Goal: Task Accomplishment & Management: Manage account settings

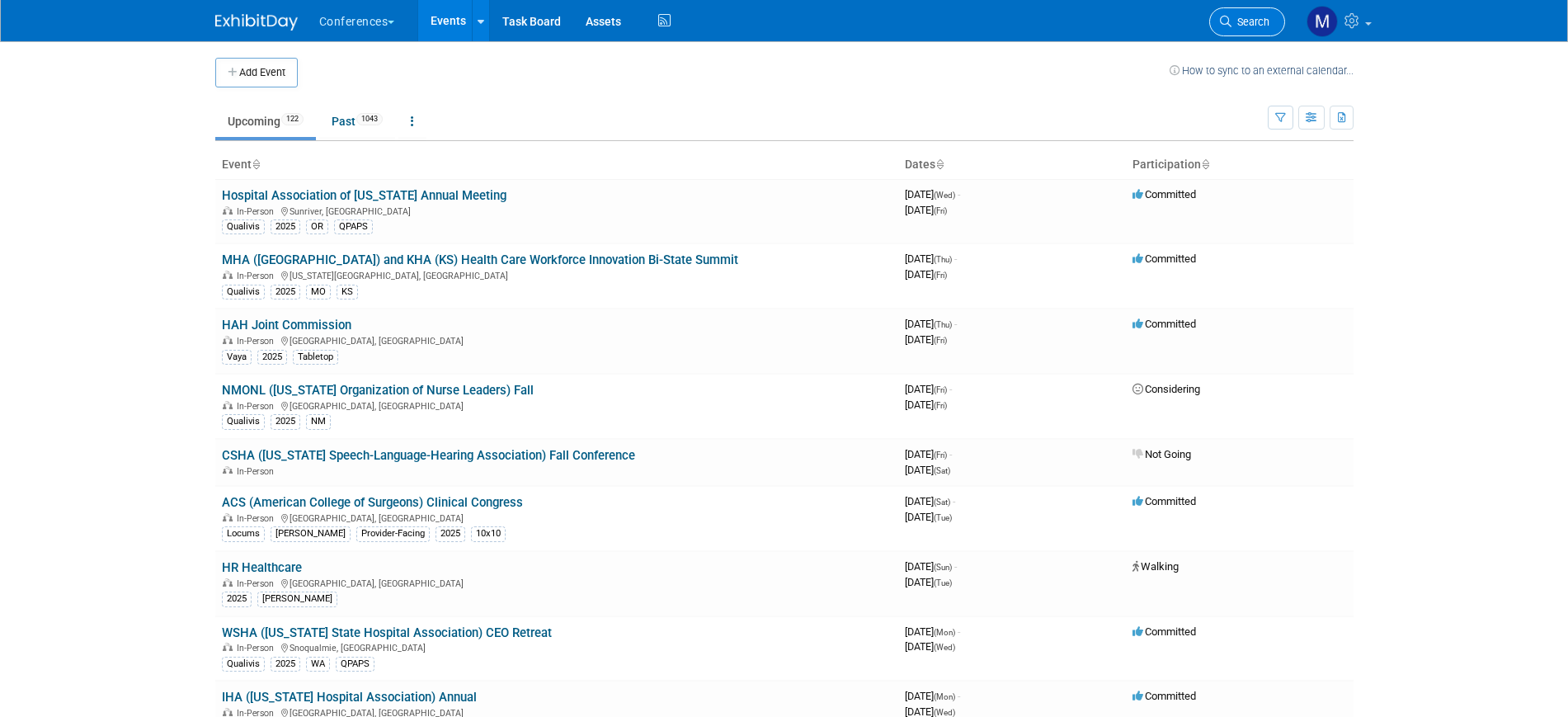
click at [1262, 27] on span "Search" at bounding box center [1249, 21] width 38 height 12
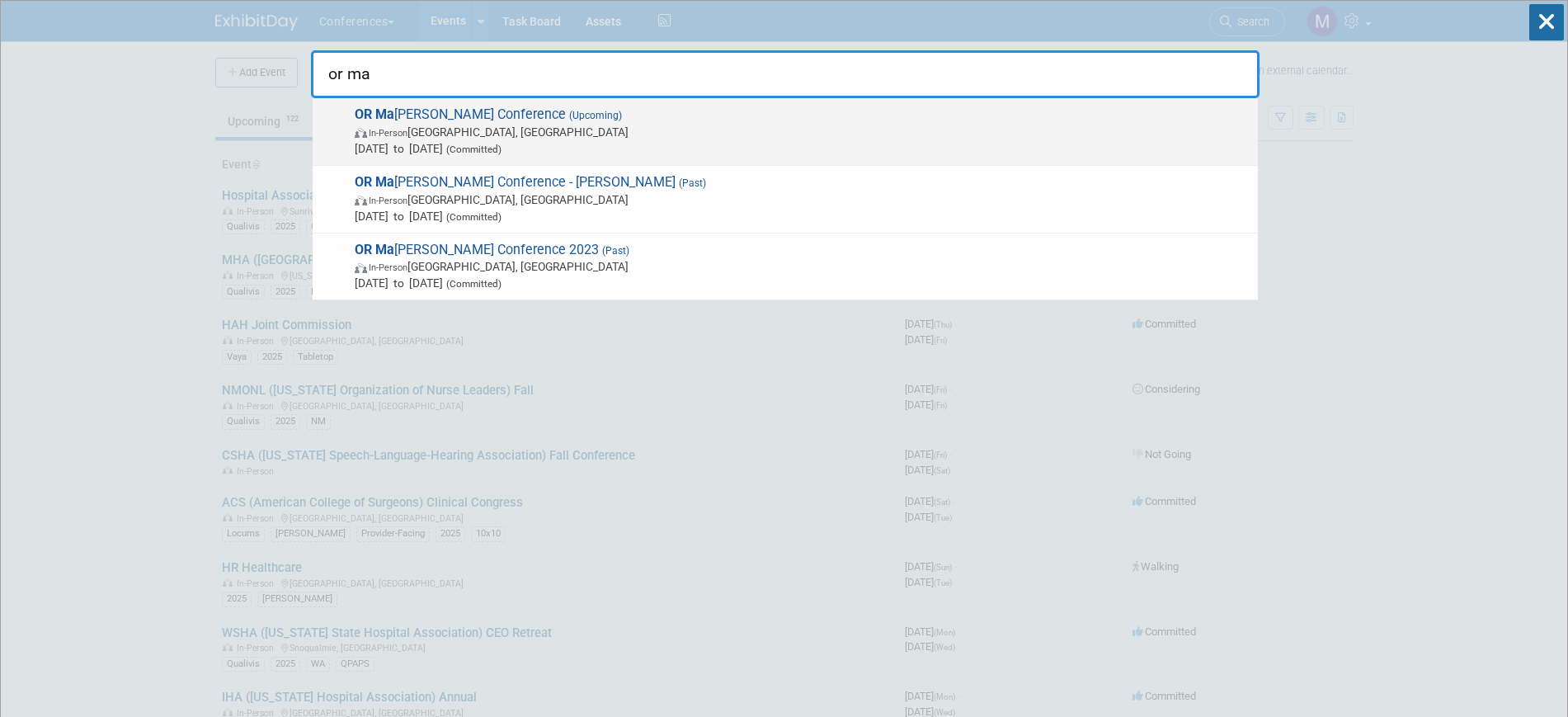
type input "or ma"
click at [510, 142] on span "[DATE] to [DATE] (Committed)" at bounding box center [802, 149] width 895 height 17
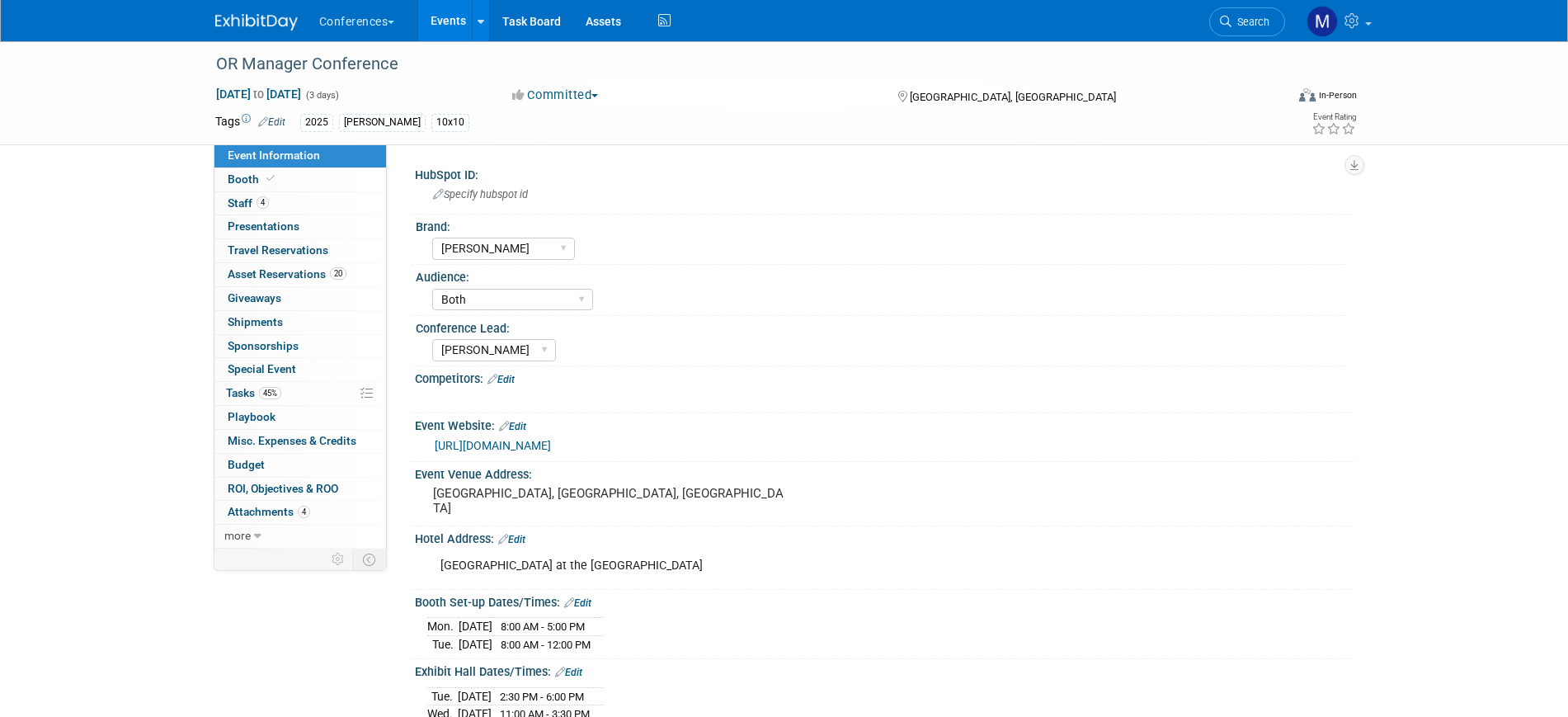
select select "[PERSON_NAME]"
select select "Both"
select select "Marygrace"
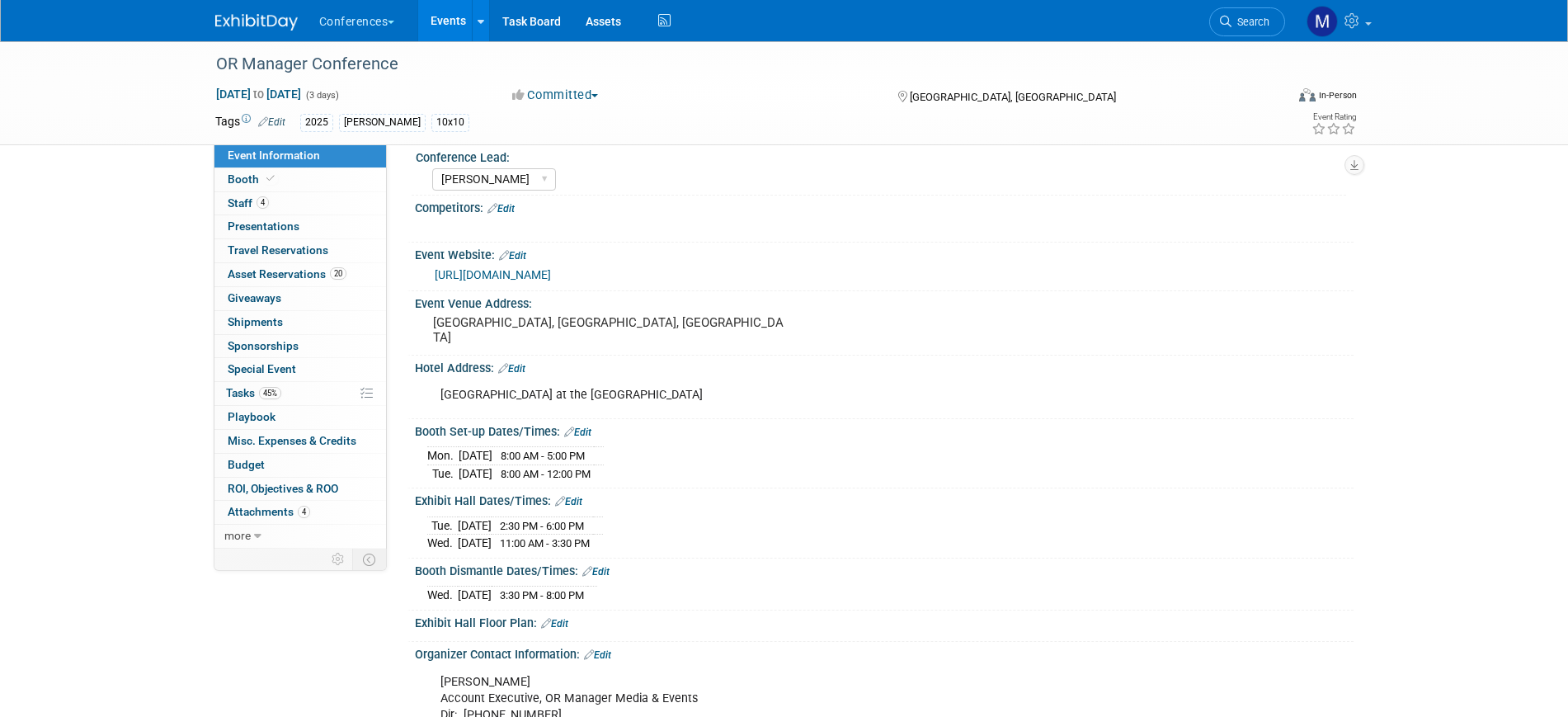
scroll to position [206, 0]
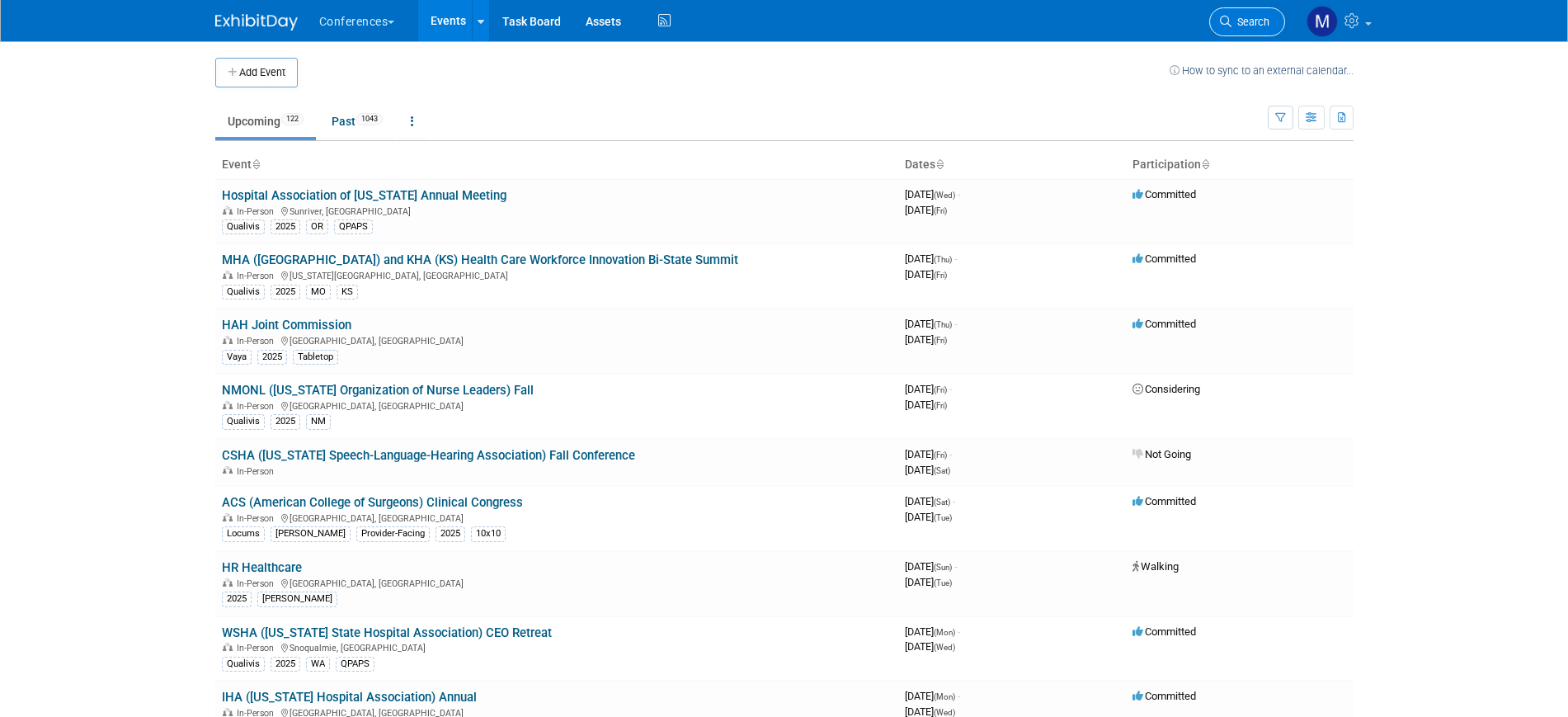
drag, startPoint x: 0, startPoint y: 0, endPoint x: 1247, endPoint y: 6, distance: 1247.0
click at [1247, 7] on link "Search" at bounding box center [1247, 21] width 76 height 29
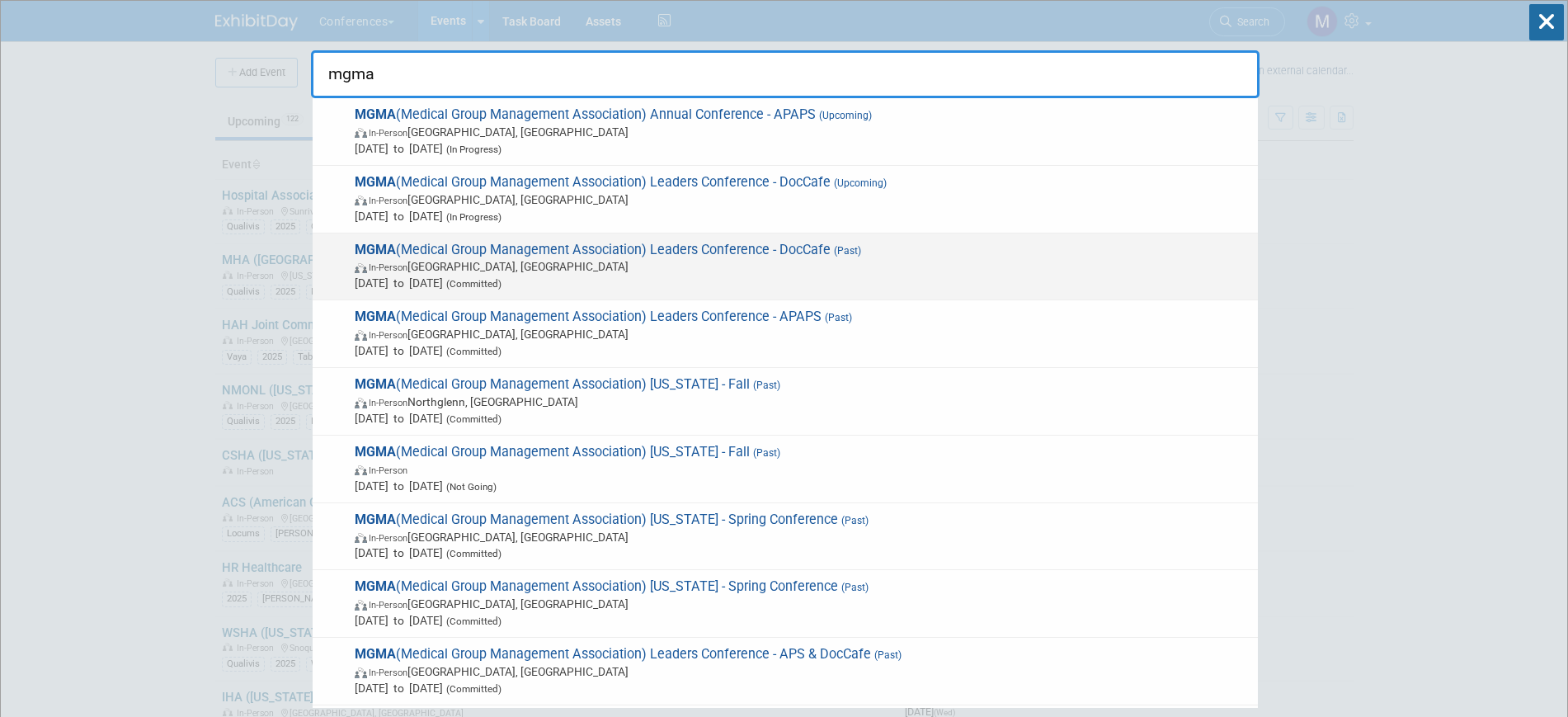
type input "mgma"
click at [745, 263] on span "In-Person Orlando, FL" at bounding box center [802, 267] width 895 height 17
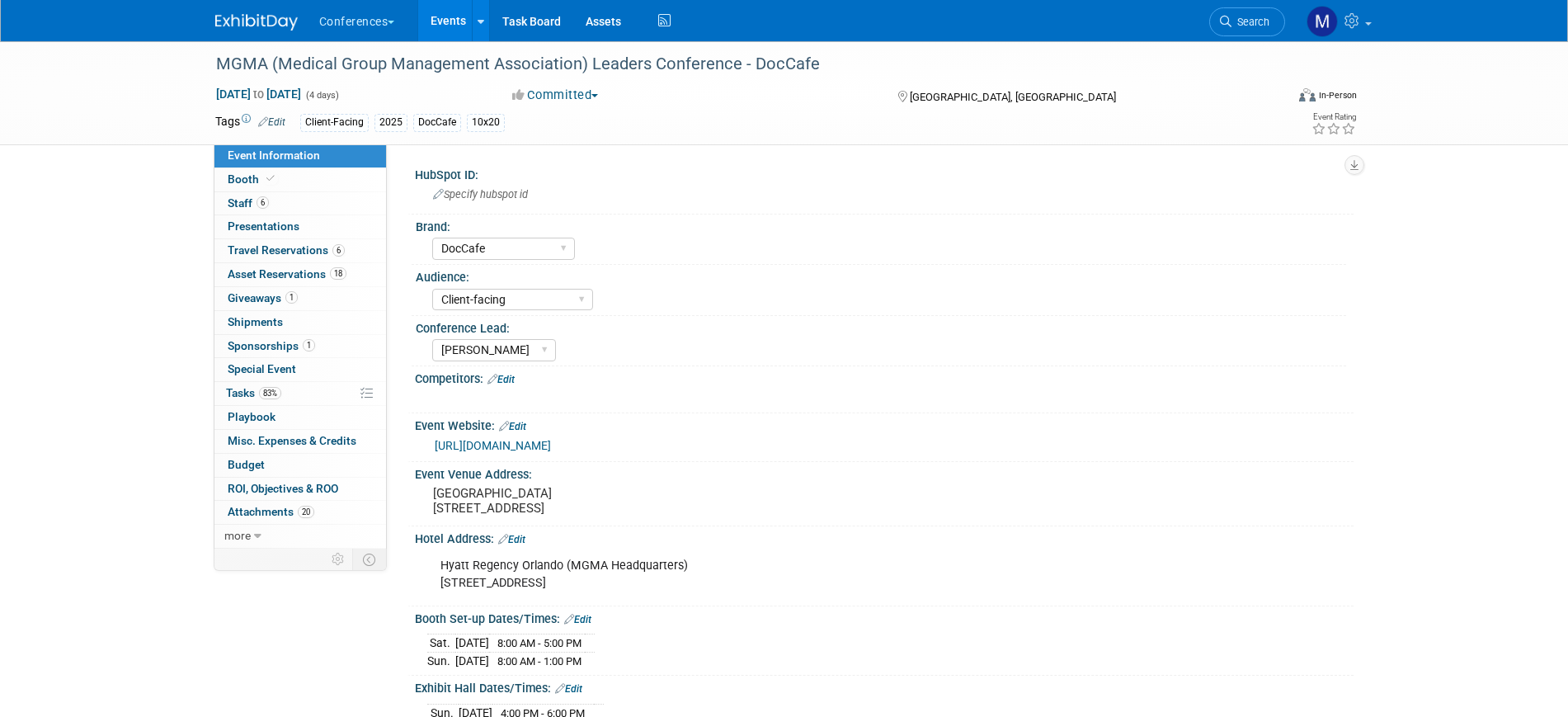
select select "DocCafe"
select select "Client-facing"
select select "[PERSON_NAME]"
click at [265, 390] on span "83%" at bounding box center [270, 393] width 22 height 12
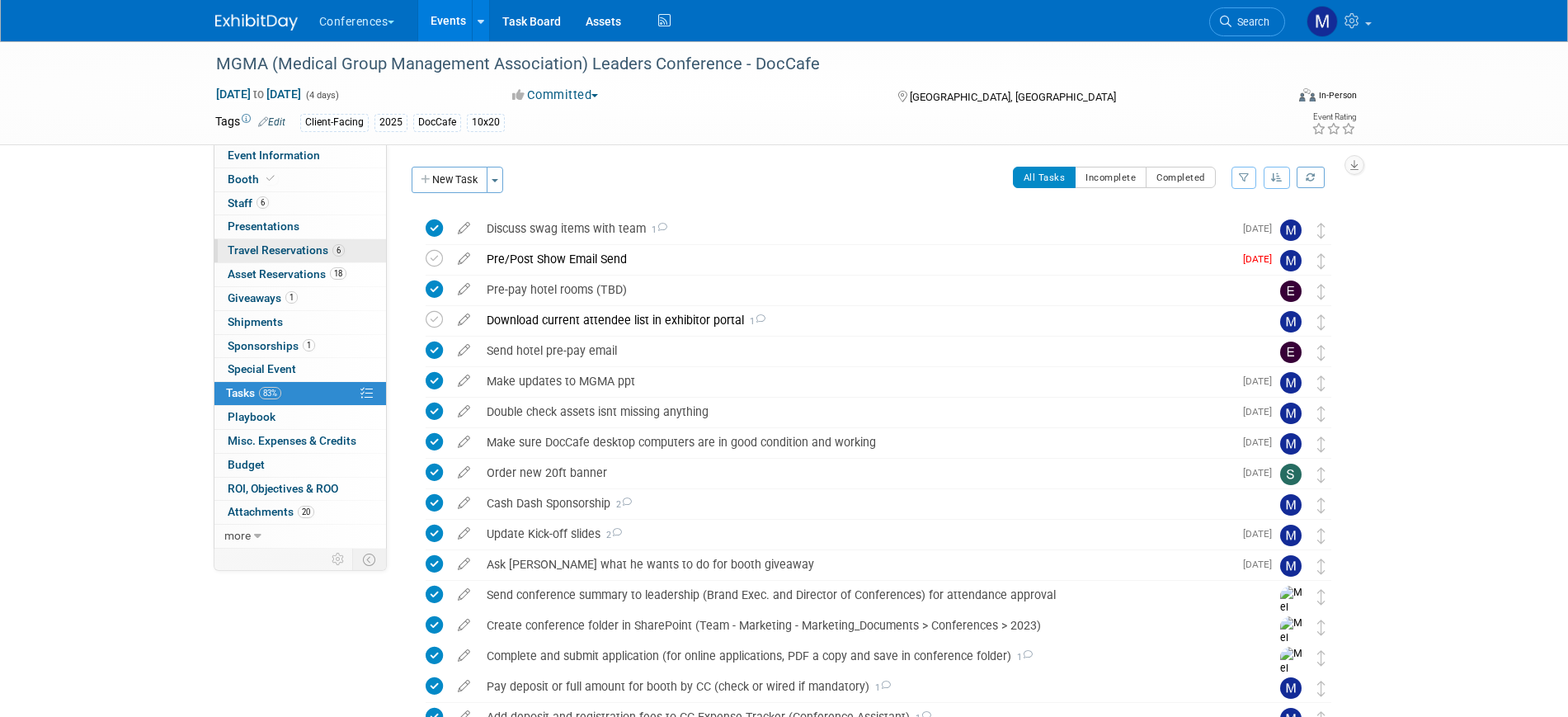
click at [281, 254] on span "Travel Reservations 6" at bounding box center [285, 249] width 117 height 13
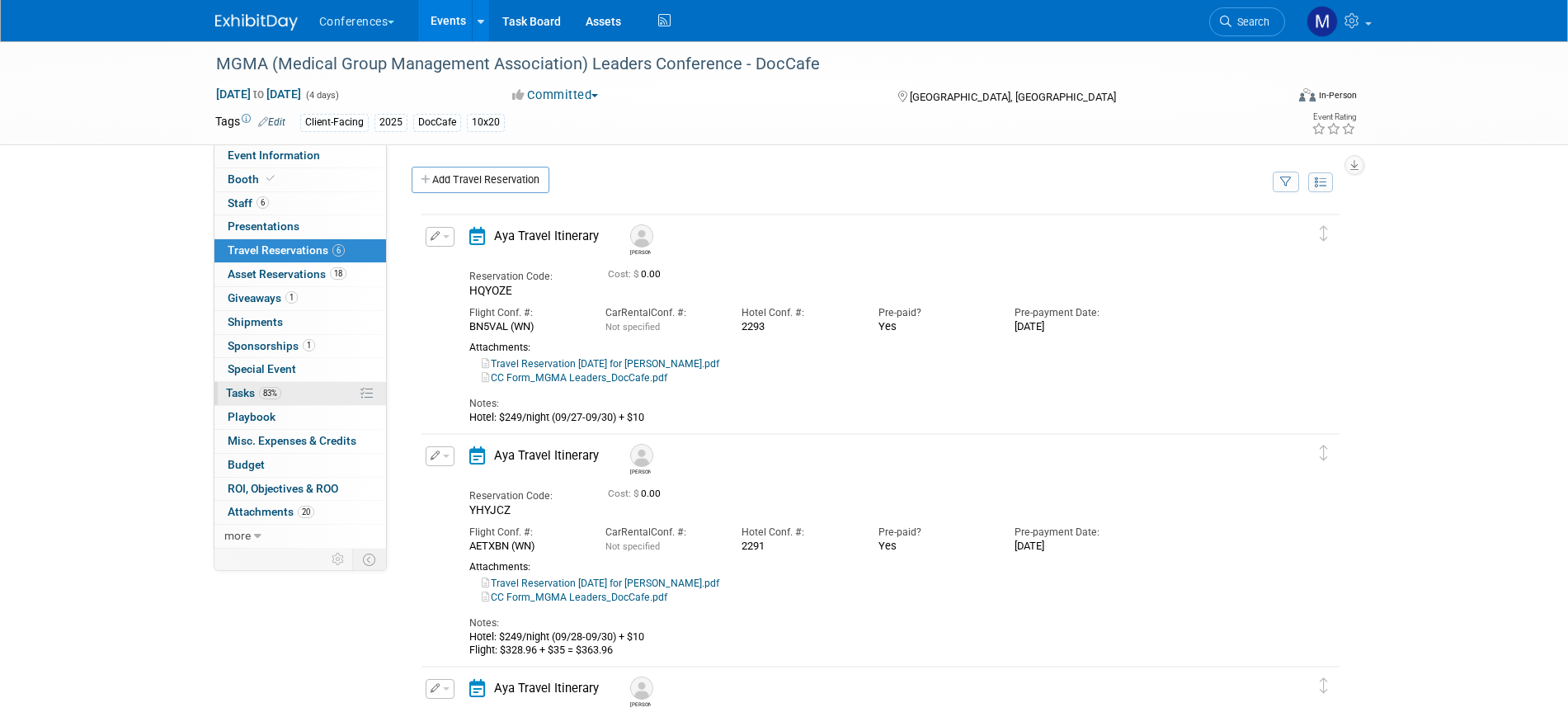
click at [276, 395] on span "83%" at bounding box center [270, 393] width 22 height 12
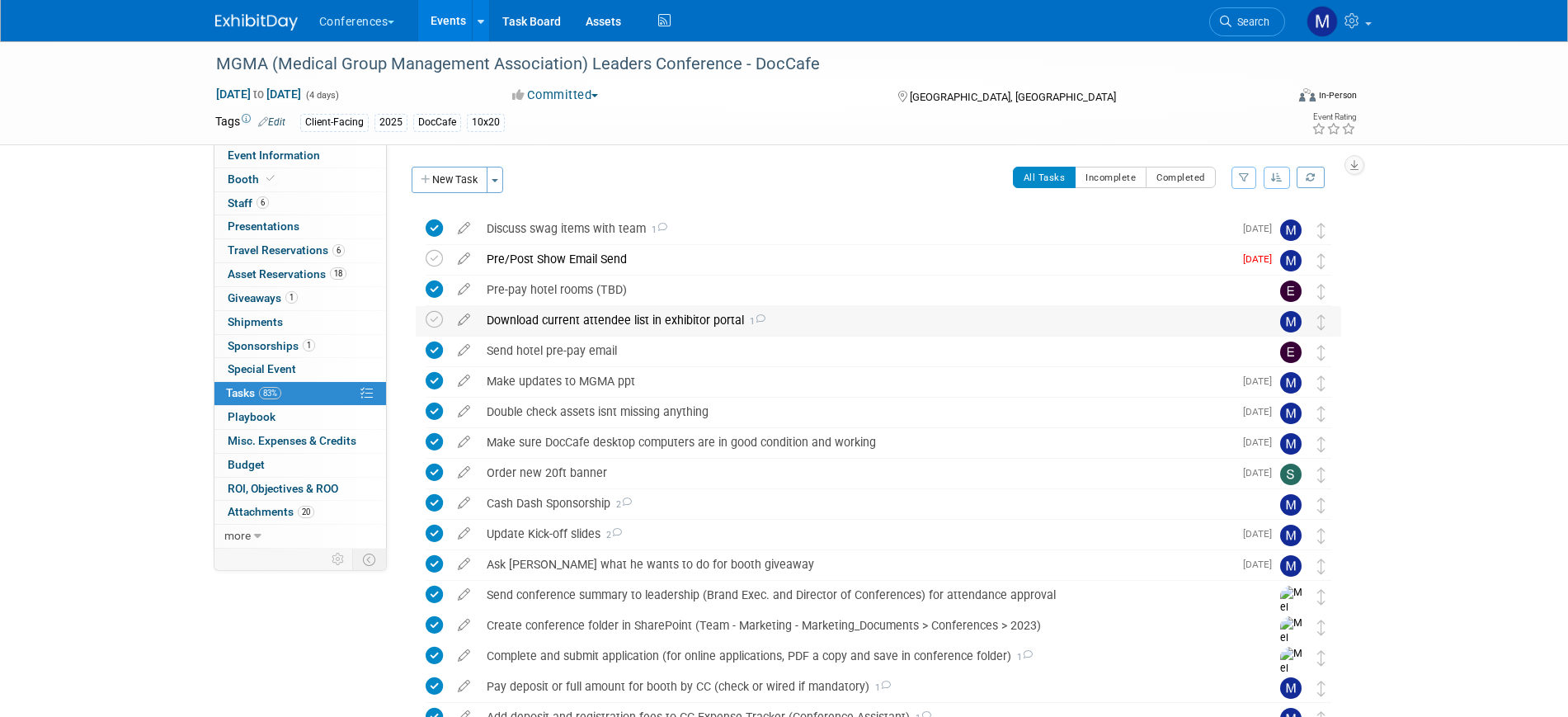
click at [674, 328] on div "Download current attendee list in exhibitor portal 1" at bounding box center [862, 320] width 768 height 28
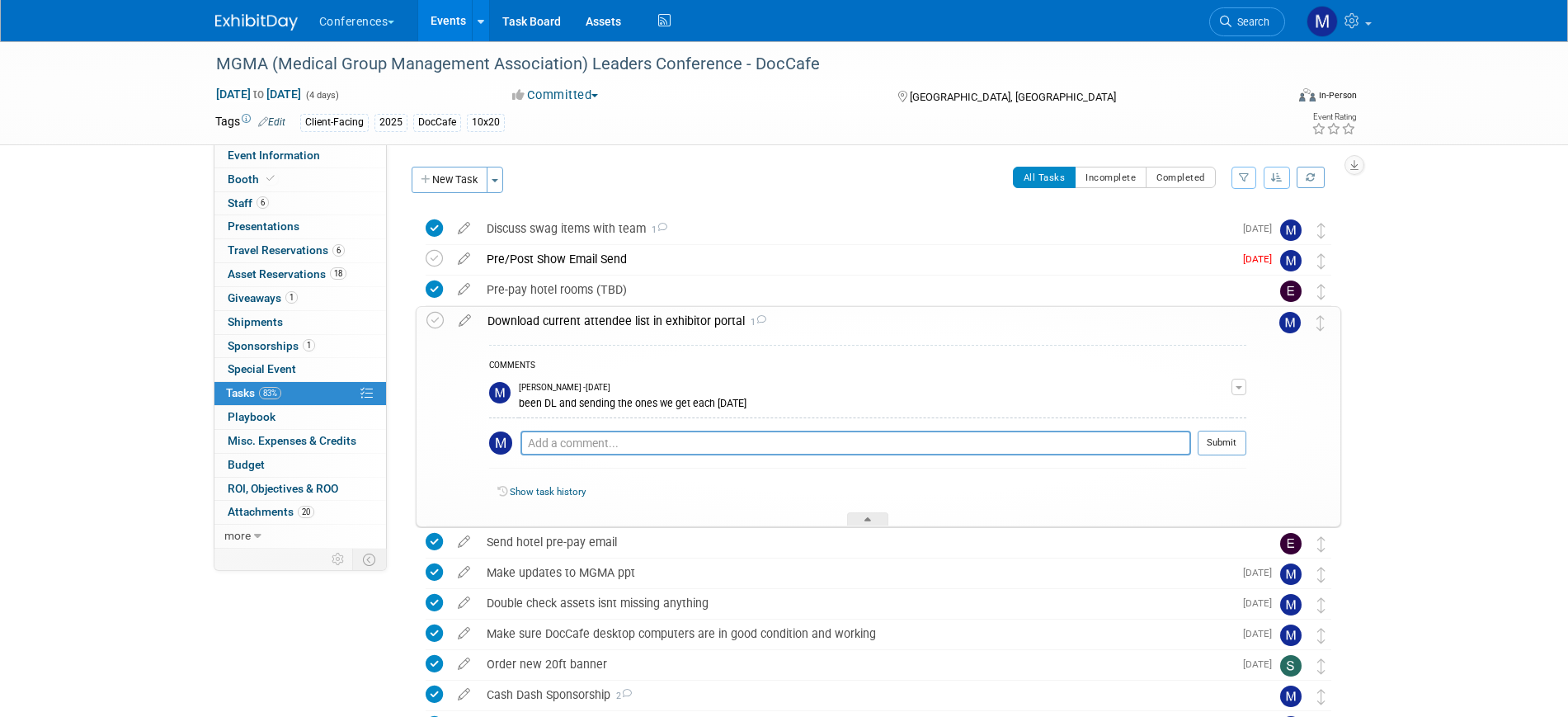
click at [674, 328] on div "Download current attendee list in exhibitor portal 1" at bounding box center [862, 321] width 766 height 28
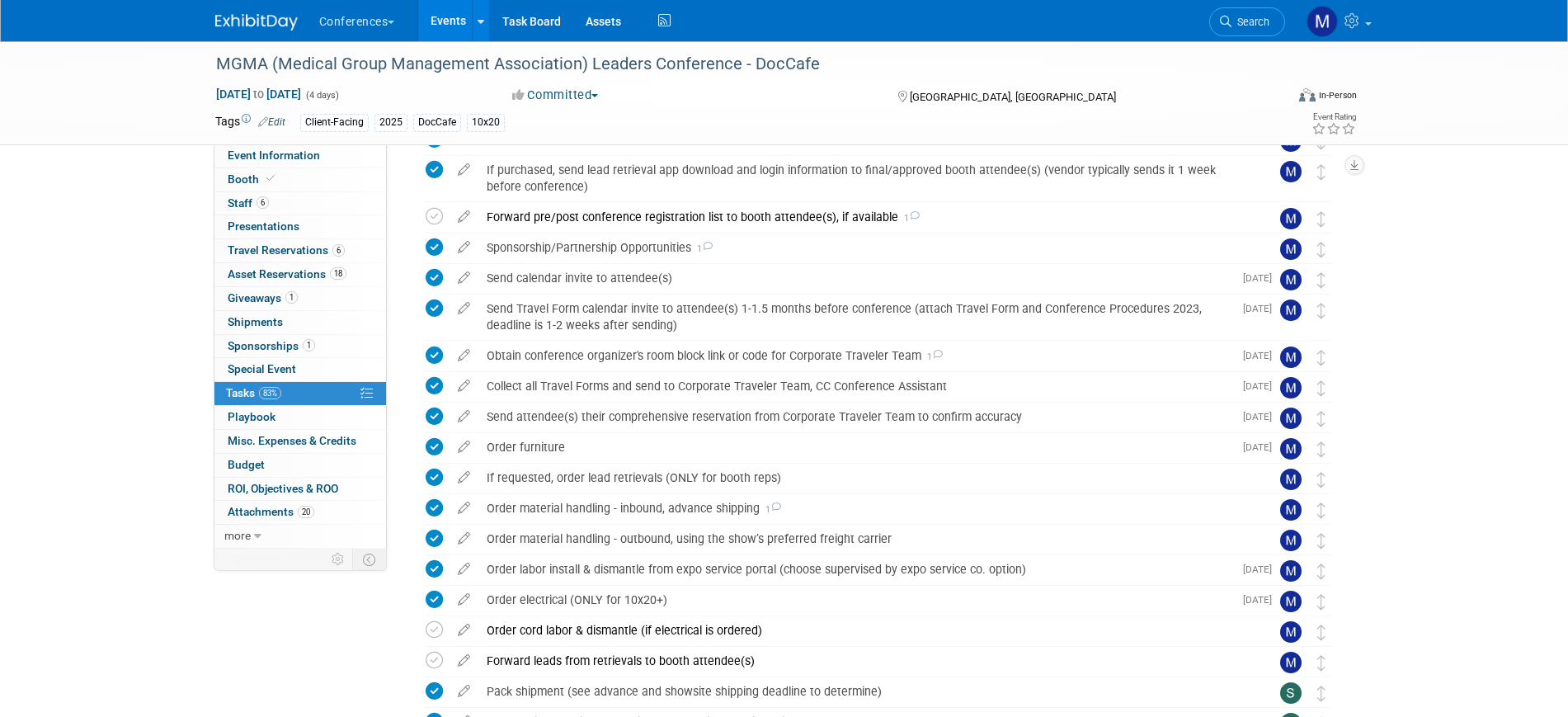
scroll to position [825, 0]
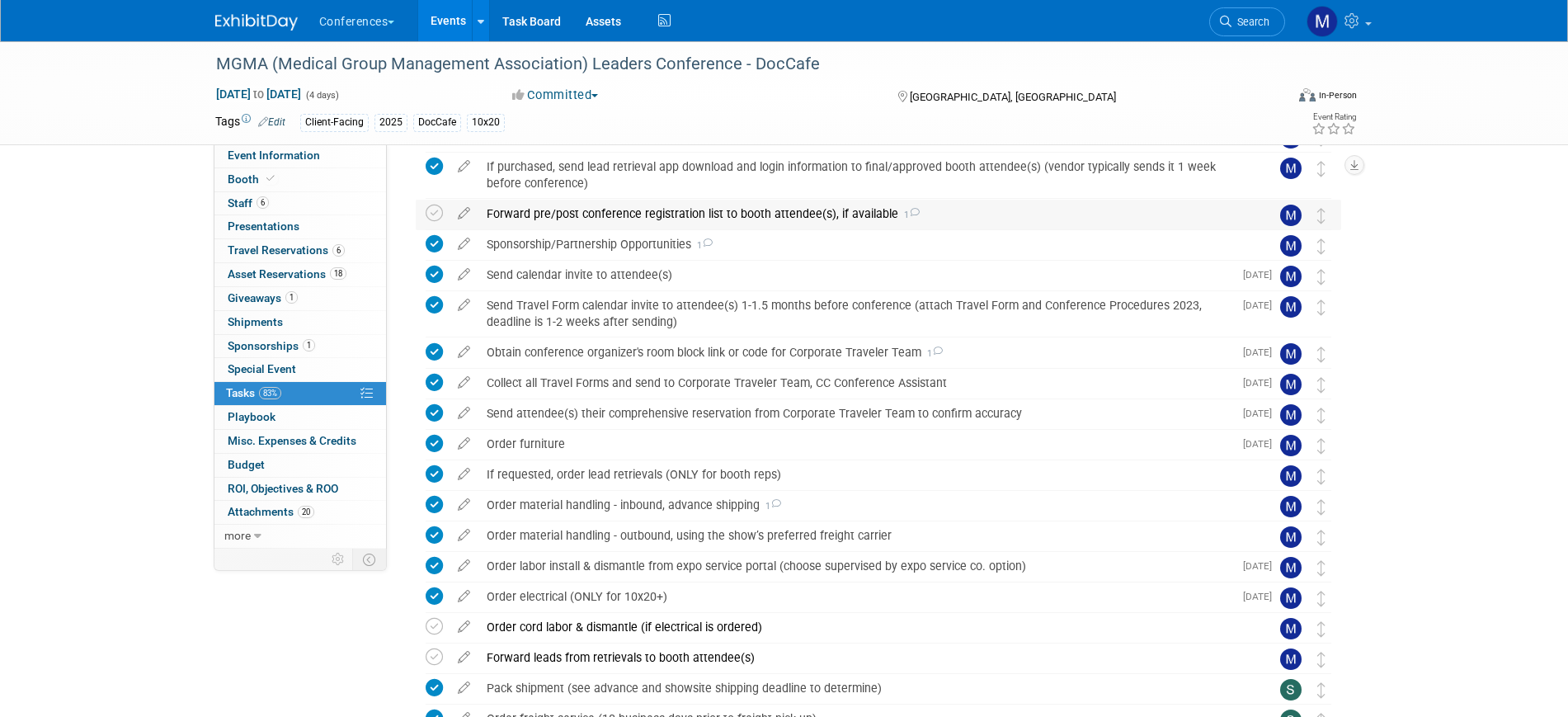
click at [554, 215] on div "Forward pre/post conference registration list to booth attendee(s), if availabl…" at bounding box center [862, 213] width 768 height 28
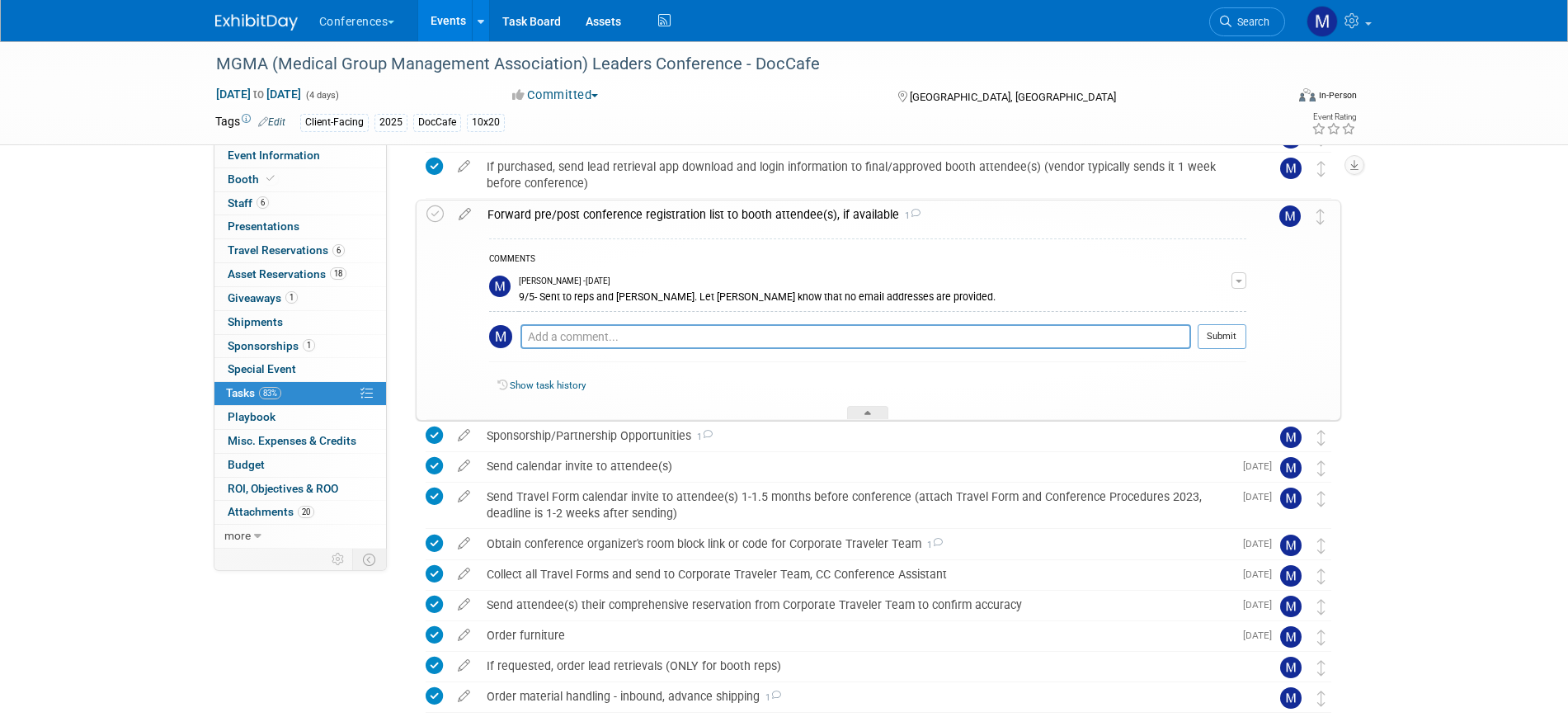
click at [554, 215] on div "Forward pre/post conference registration list to booth attendee(s), if availabl…" at bounding box center [862, 214] width 766 height 28
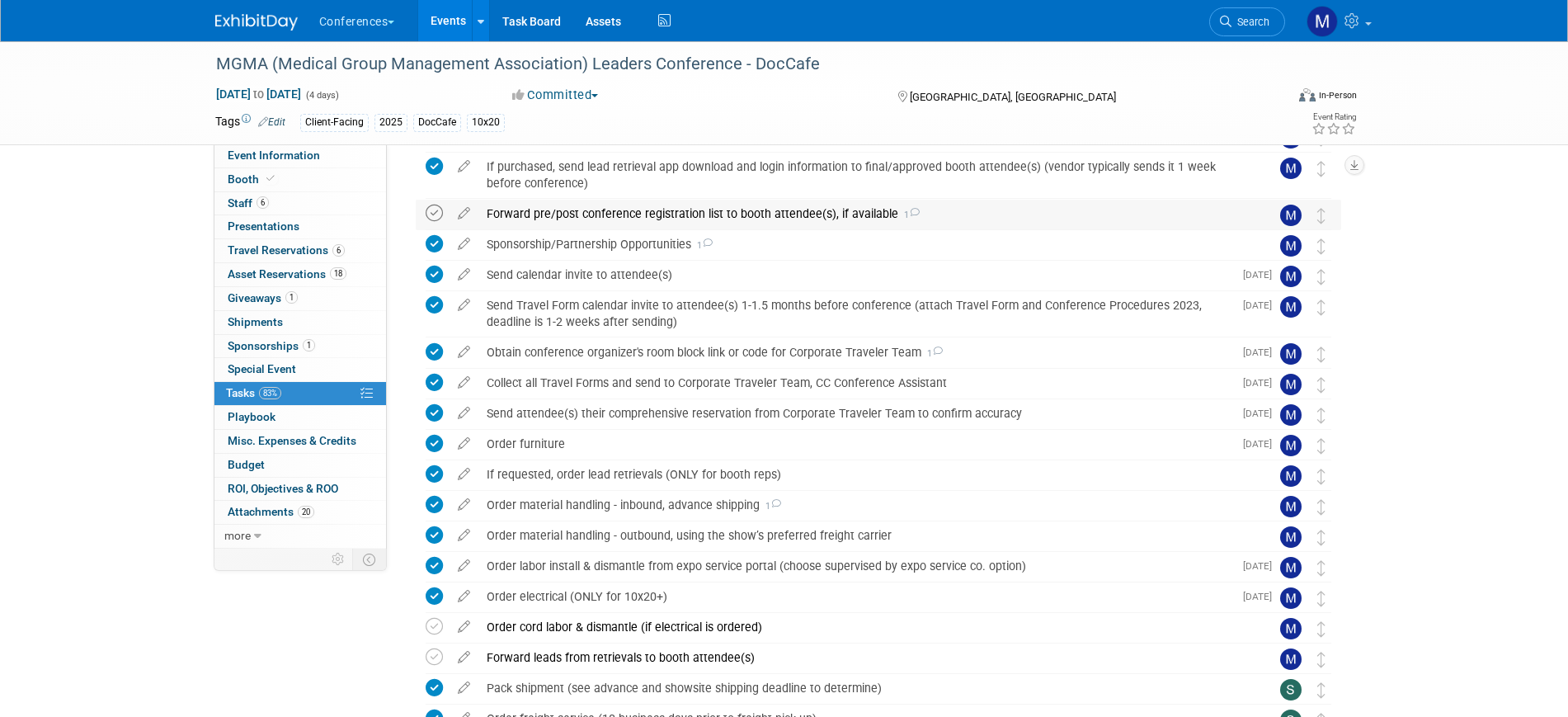
click at [435, 211] on icon at bounding box center [434, 213] width 18 height 18
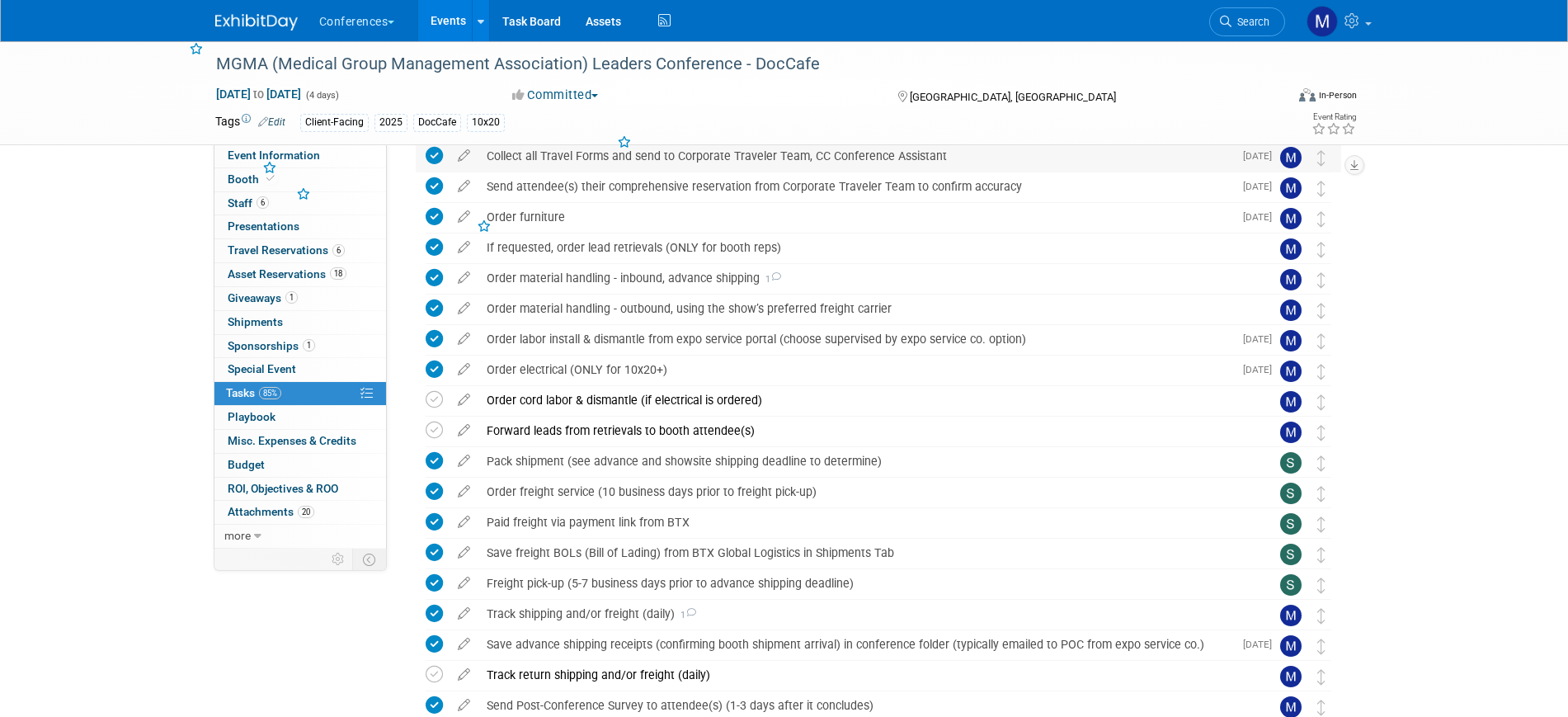
scroll to position [1219, 0]
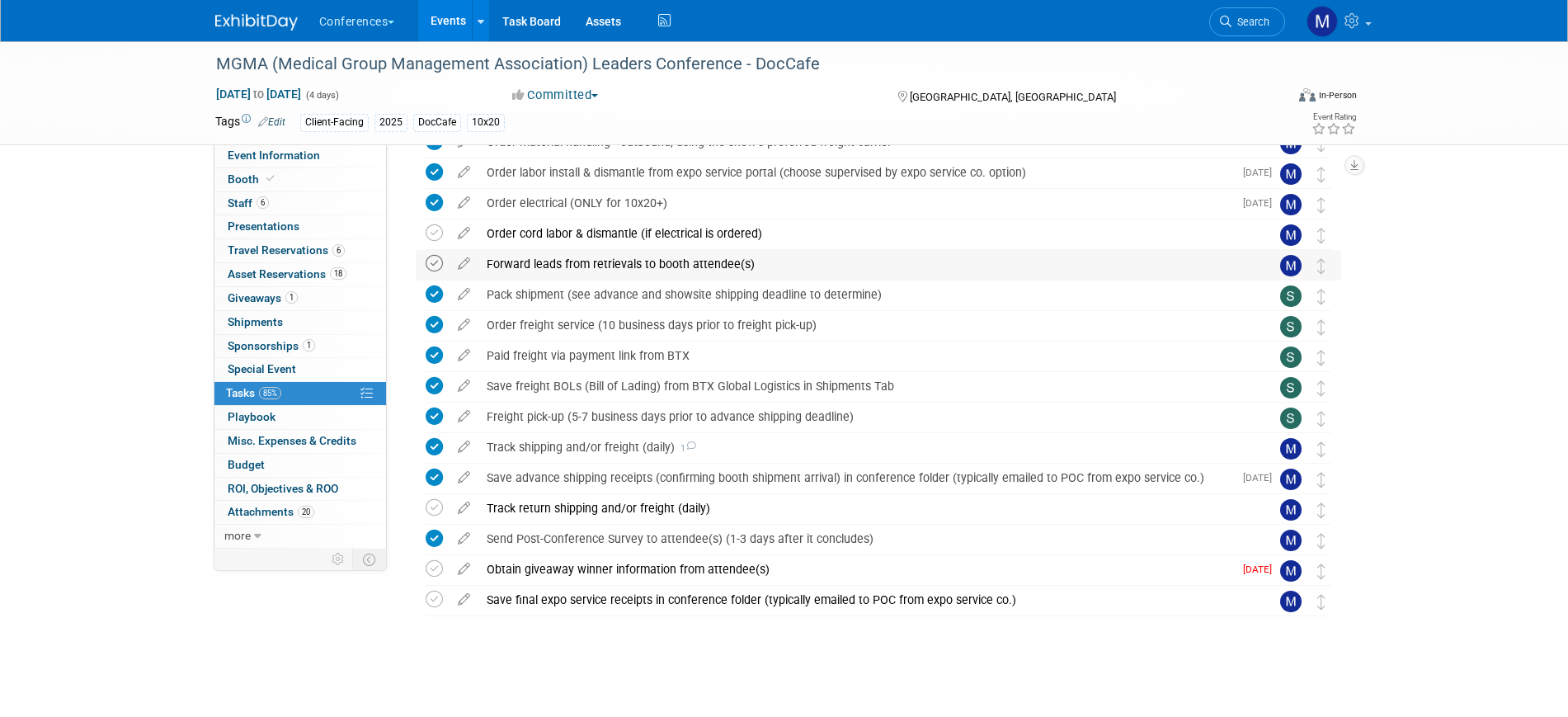
click at [440, 261] on icon at bounding box center [434, 263] width 18 height 18
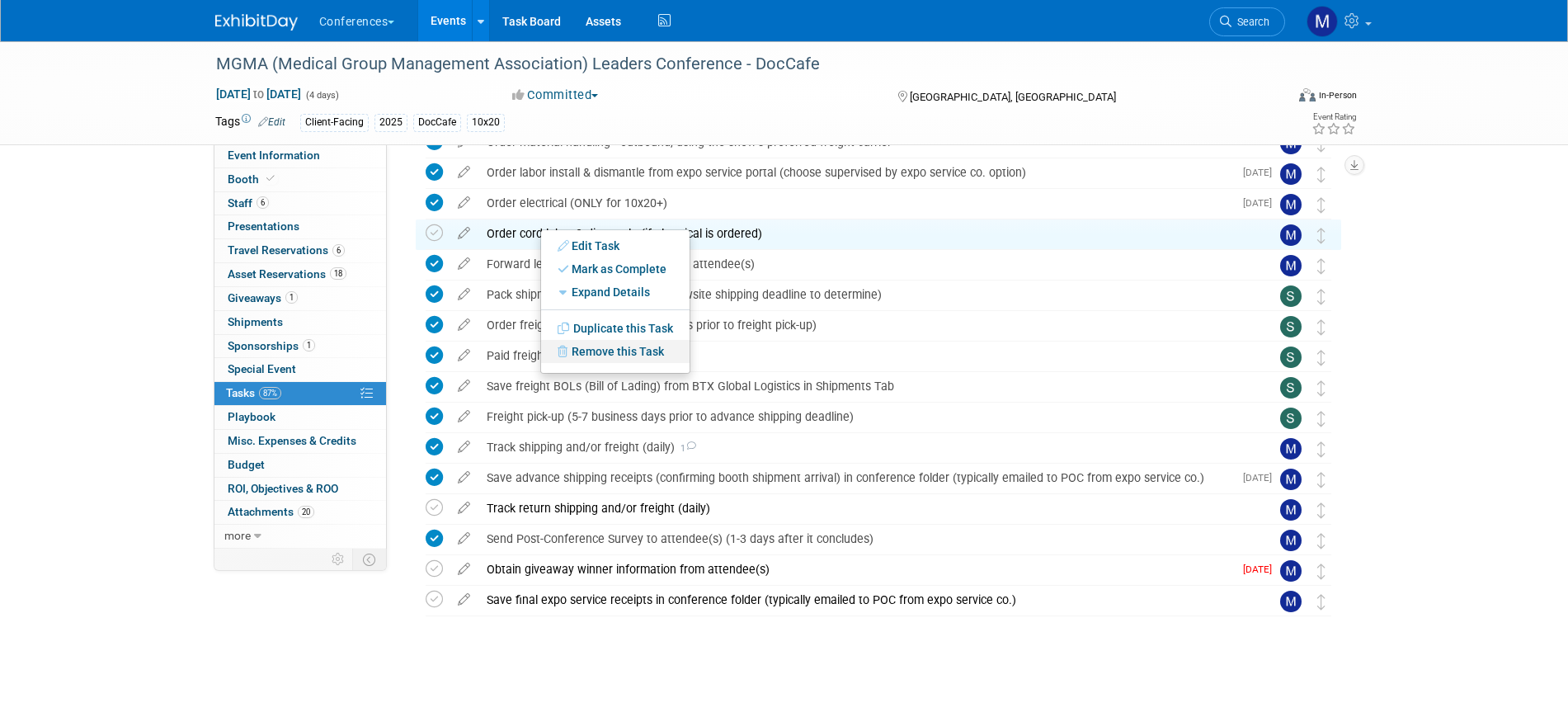
click at [623, 347] on link "Remove this Task" at bounding box center [615, 351] width 149 height 23
click at [749, 370] on link "Yes" at bounding box center [752, 364] width 48 height 27
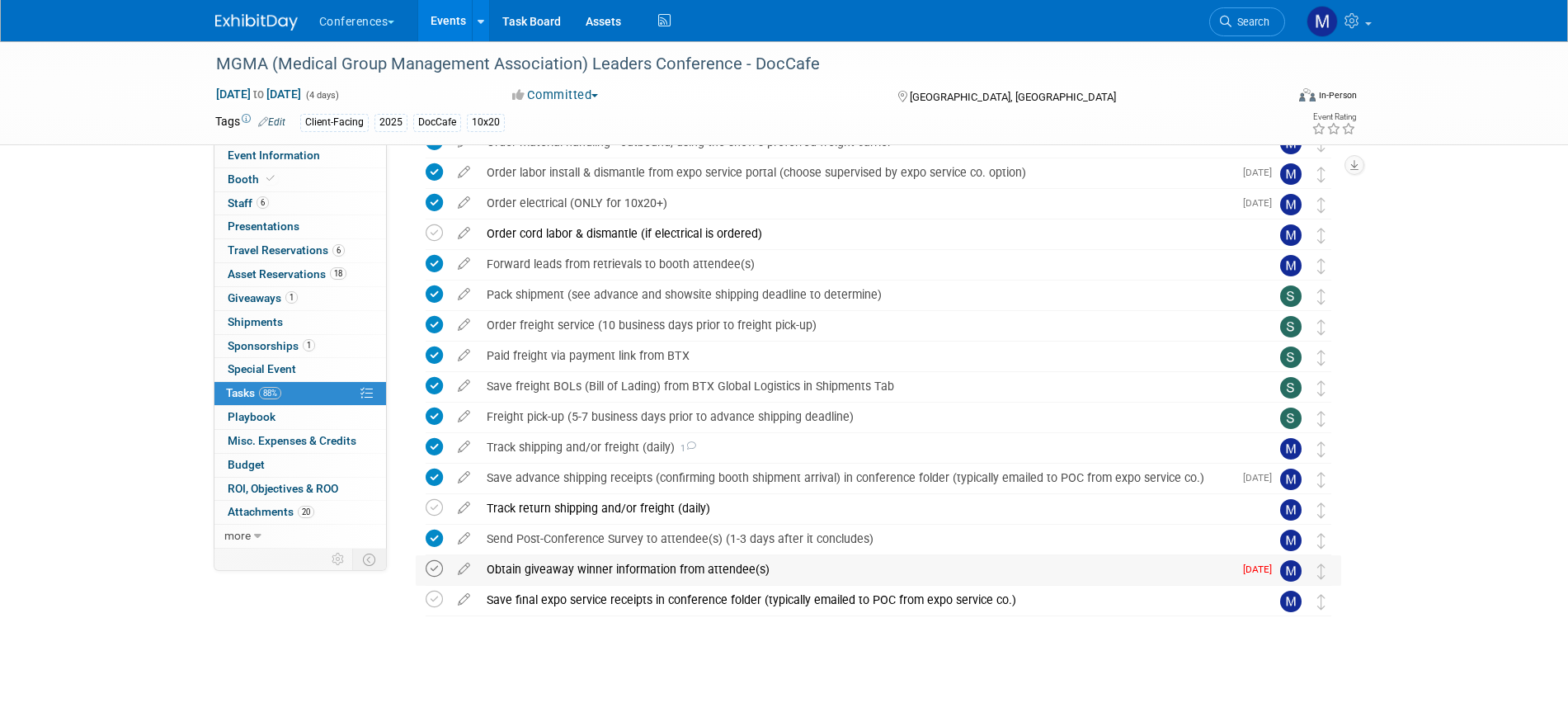
click at [430, 568] on icon at bounding box center [434, 568] width 18 height 18
click at [520, 568] on div "Obtain giveaway winner information from attendee(s)" at bounding box center [855, 569] width 754 height 28
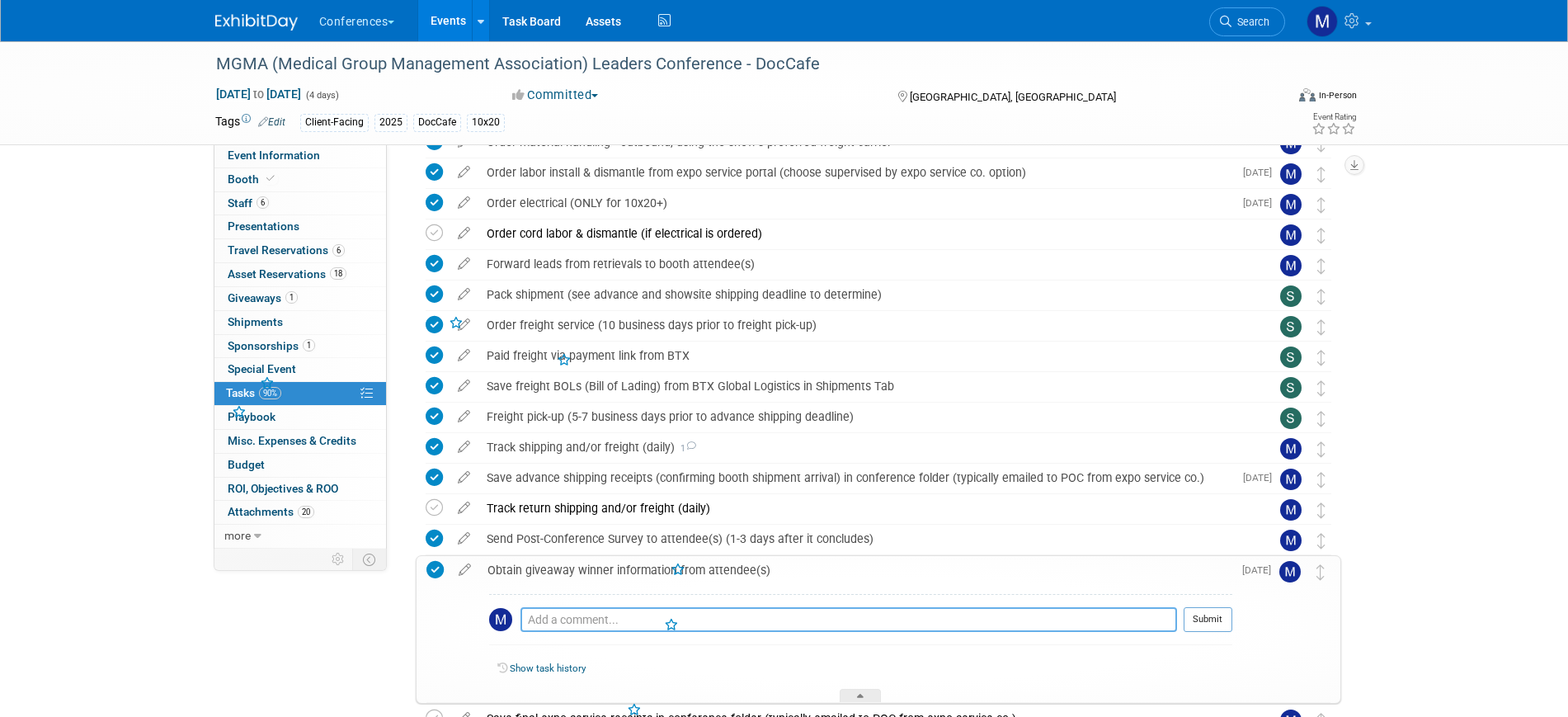
click at [541, 617] on textarea at bounding box center [848, 619] width 657 height 25
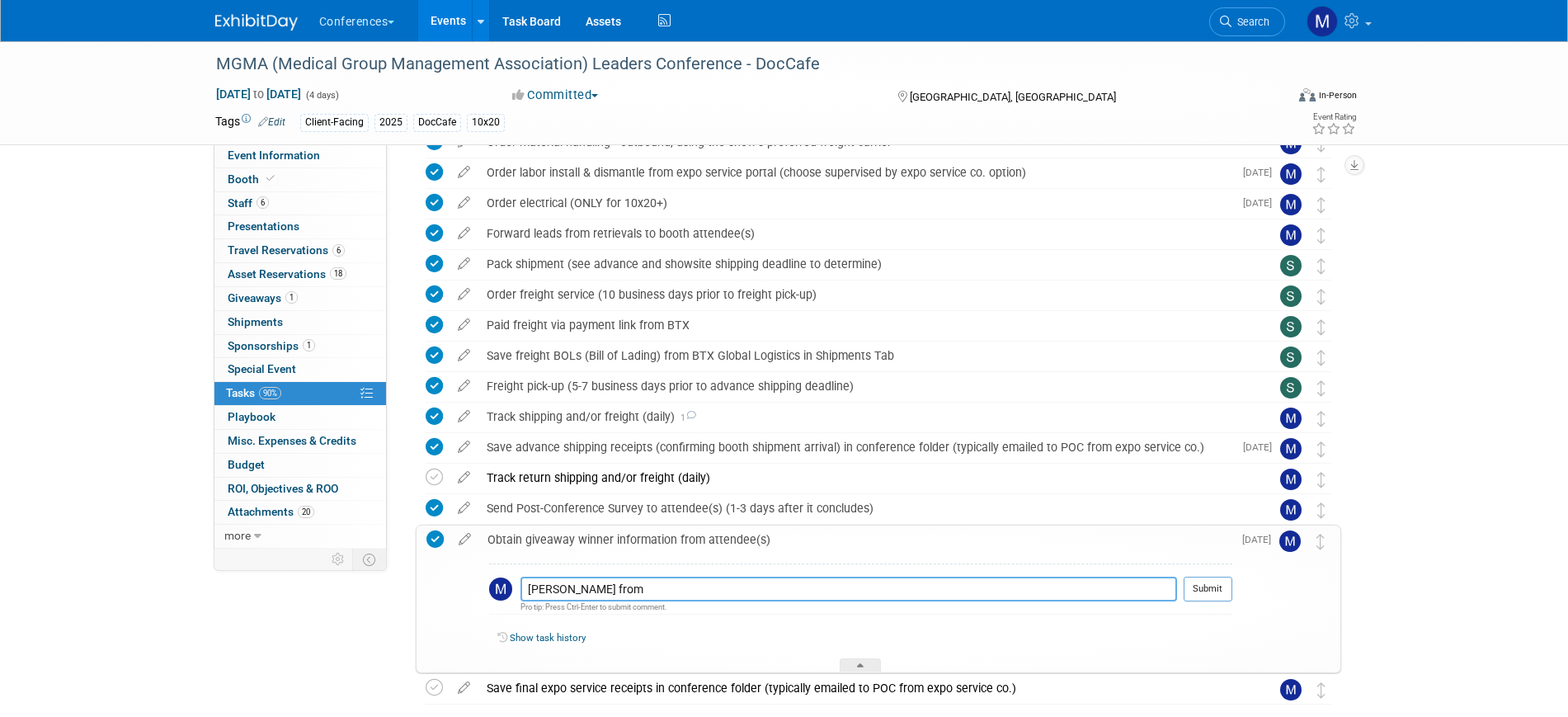
click at [665, 586] on textarea "Lynn Gastin from" at bounding box center [848, 589] width 657 height 25
paste textarea "Pomerene Hospital."
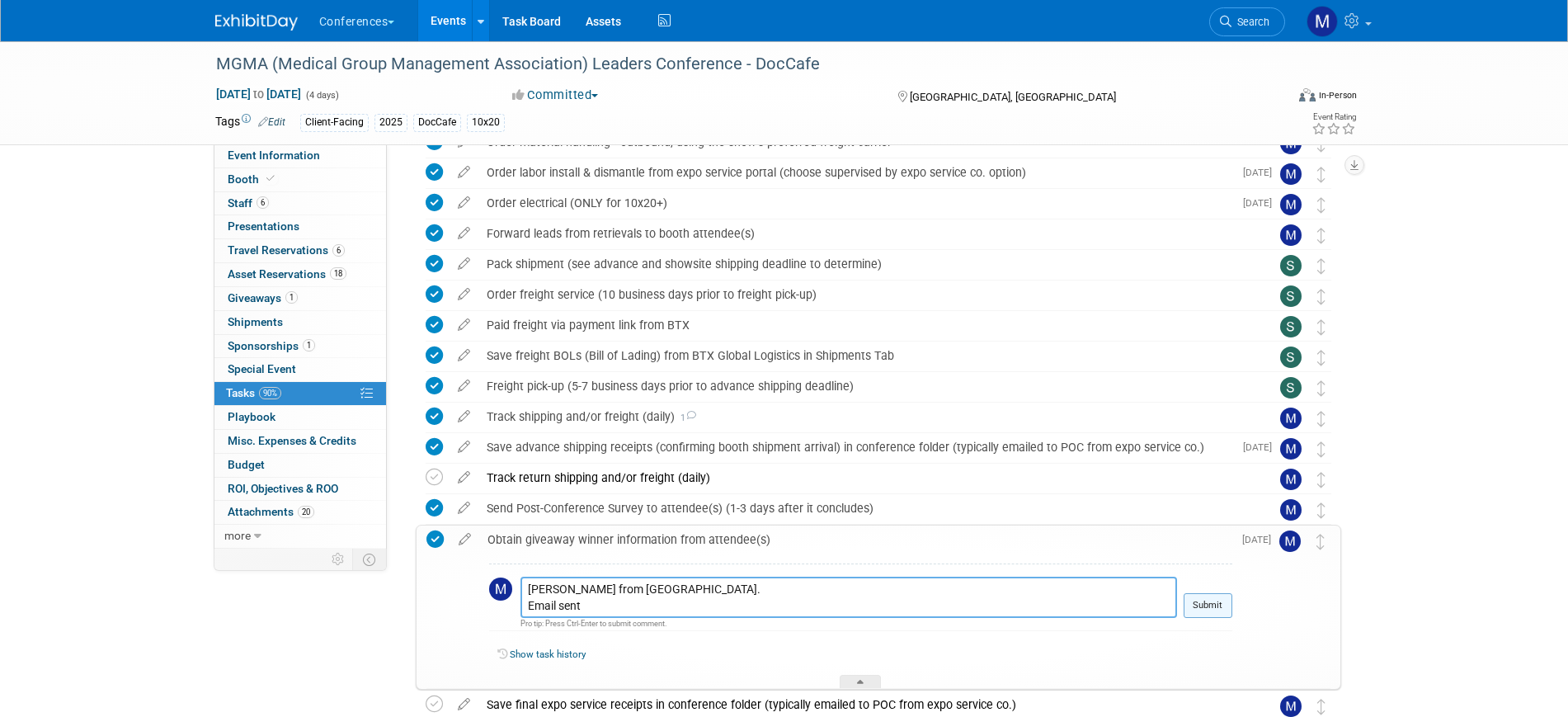
type textarea "Lynn Gastin from Pomerene Hospital. Email sent"
click at [1205, 605] on button "Submit" at bounding box center [1207, 605] width 49 height 25
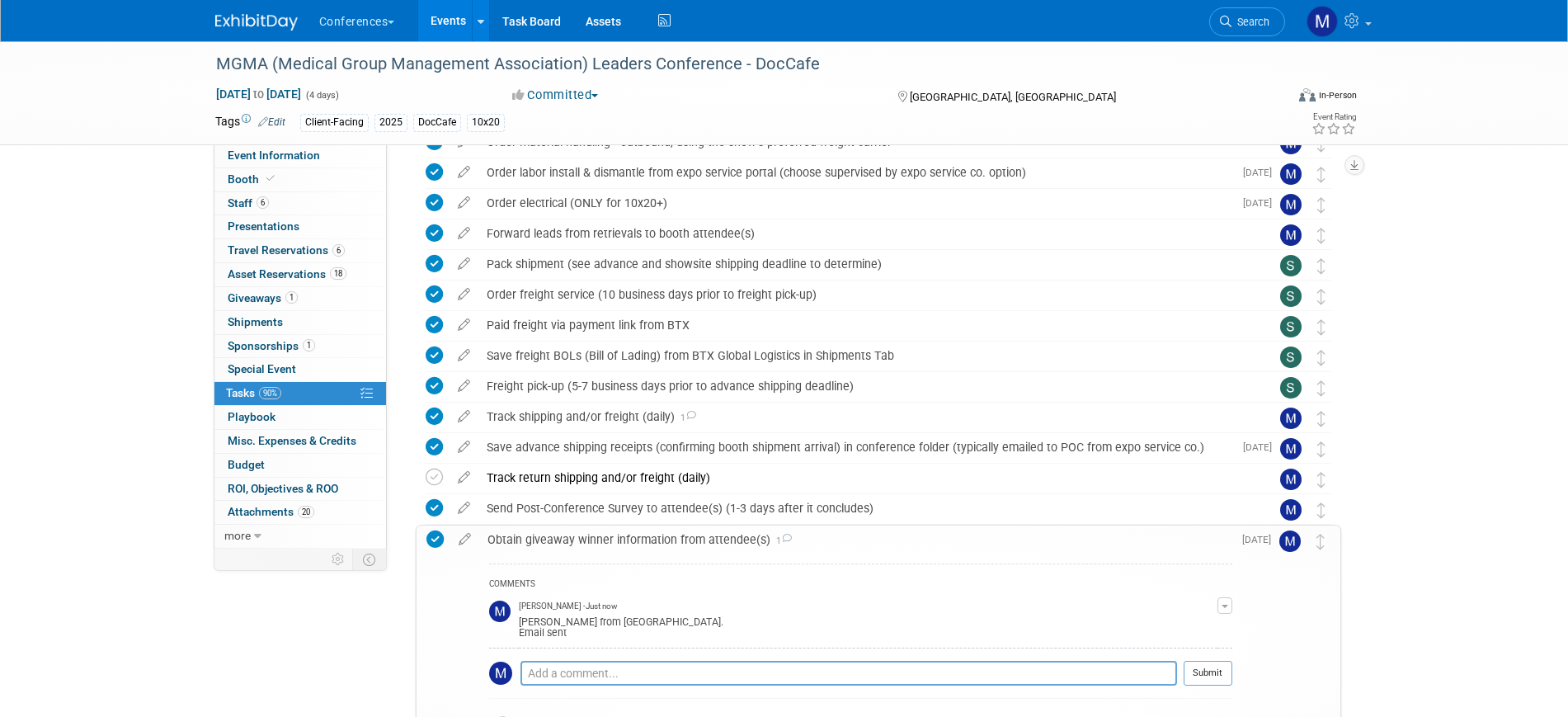
click at [573, 546] on div "Obtain giveaway winner information from attendee(s) 1" at bounding box center [855, 540] width 753 height 28
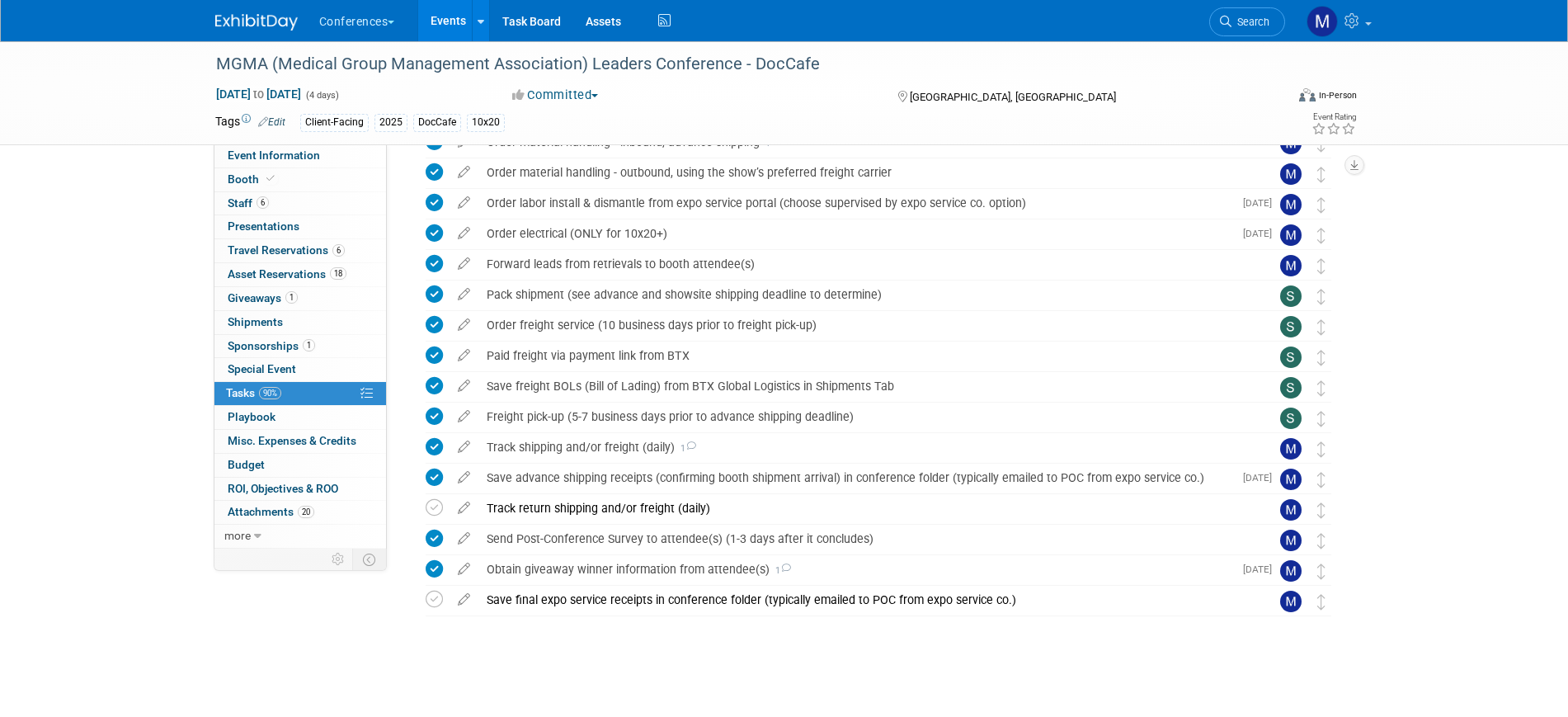
scroll to position [1188, 0]
